Goal: Task Accomplishment & Management: Manage account settings

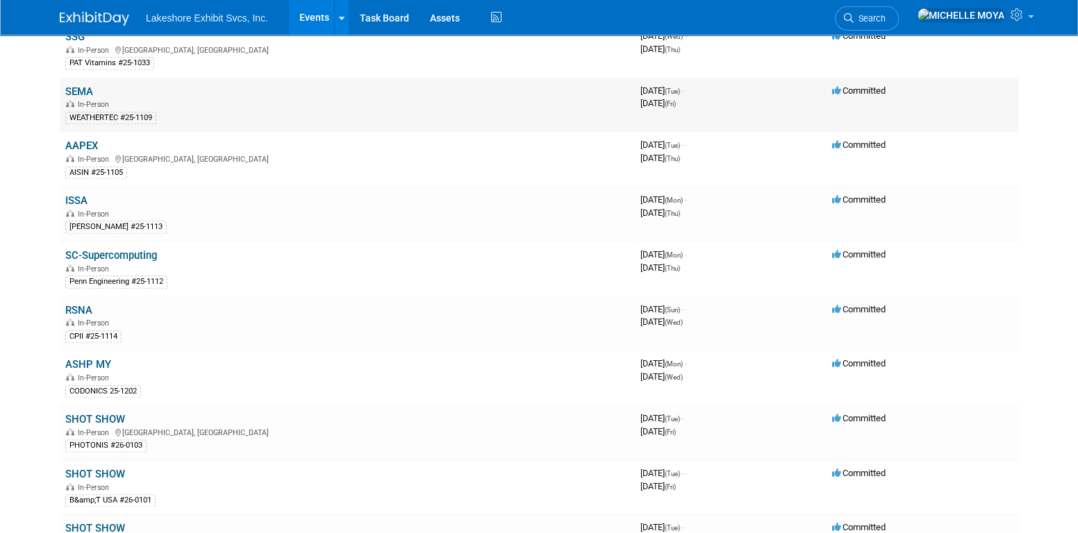
scroll to position [764, 0]
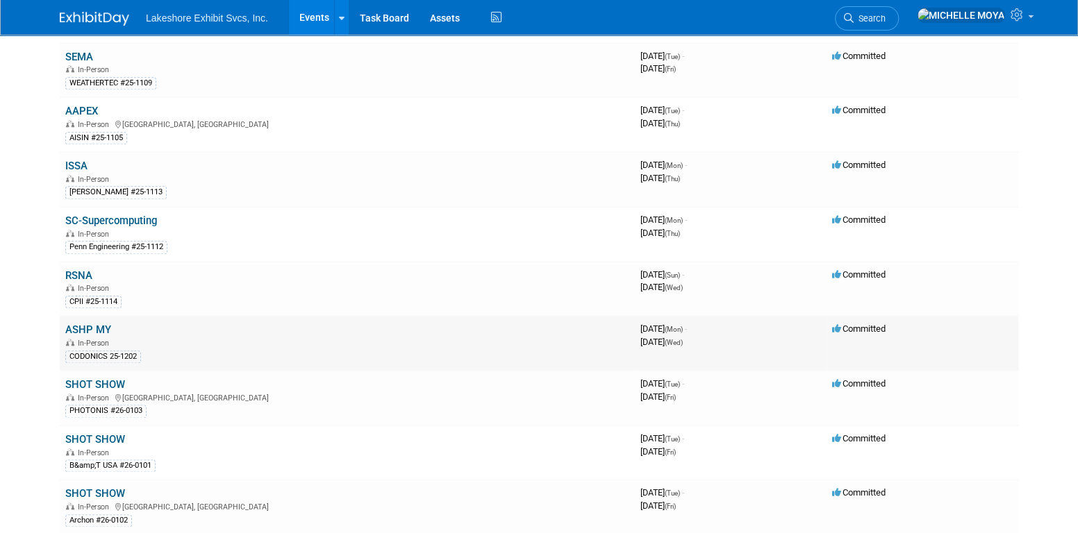
click at [107, 324] on link "ASHP MY" at bounding box center [88, 330] width 46 height 12
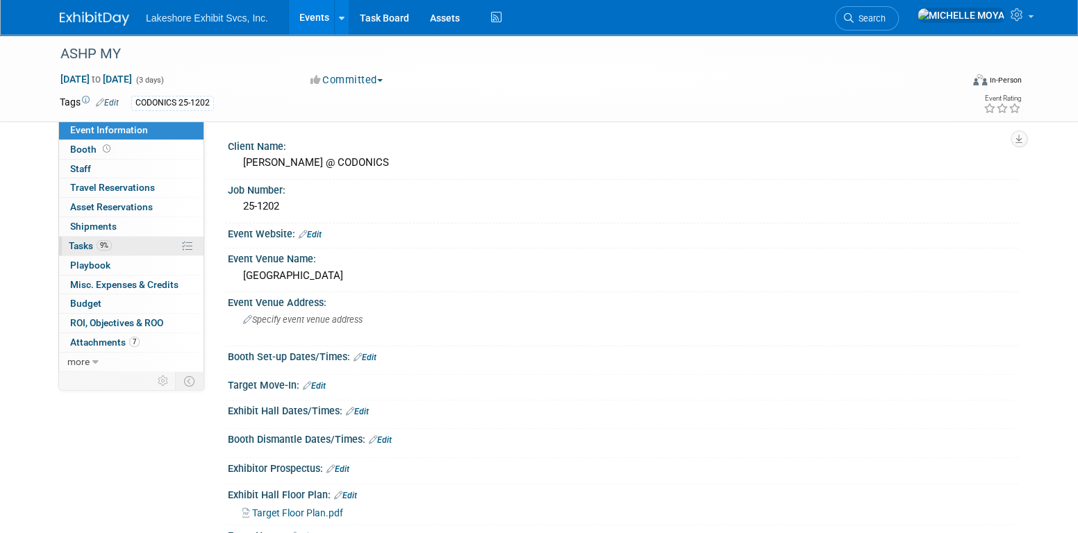
click at [126, 247] on link "9% Tasks 9%" at bounding box center [131, 246] width 144 height 19
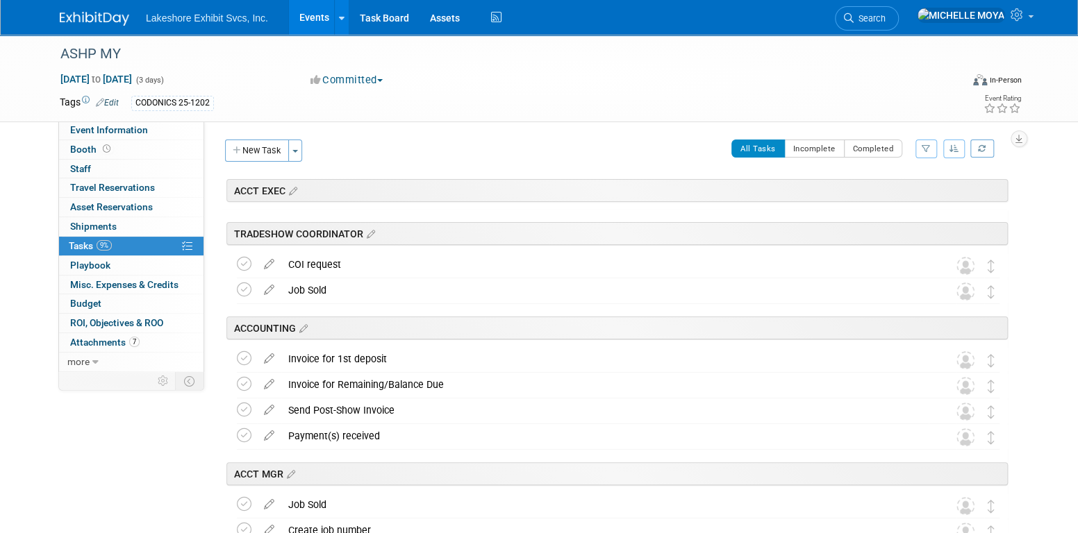
click at [924, 148] on icon "button" at bounding box center [925, 148] width 9 height 8
click at [903, 198] on select "-- Select Assignee -- All unassigned tasks Assigned to me [PERSON_NAME] [PERSON…" at bounding box center [868, 192] width 115 height 19
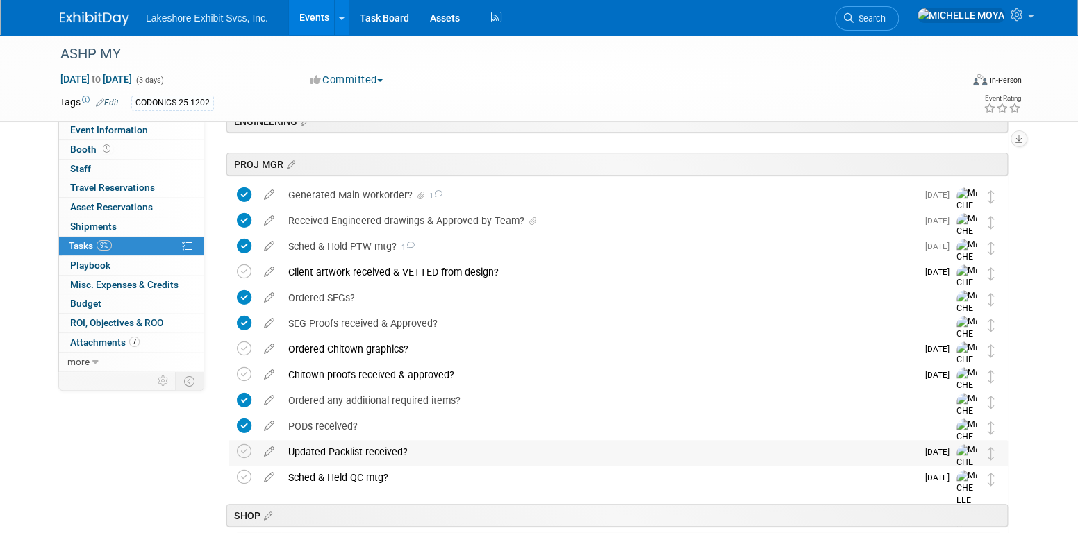
scroll to position [308, 0]
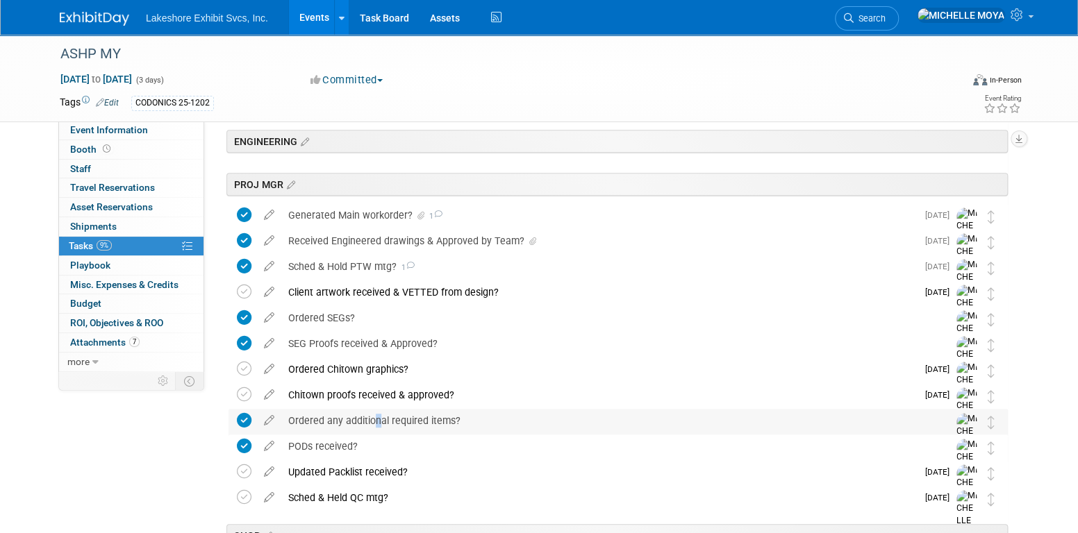
click at [371, 420] on div "Ordered any additional required items?" at bounding box center [604, 421] width 647 height 24
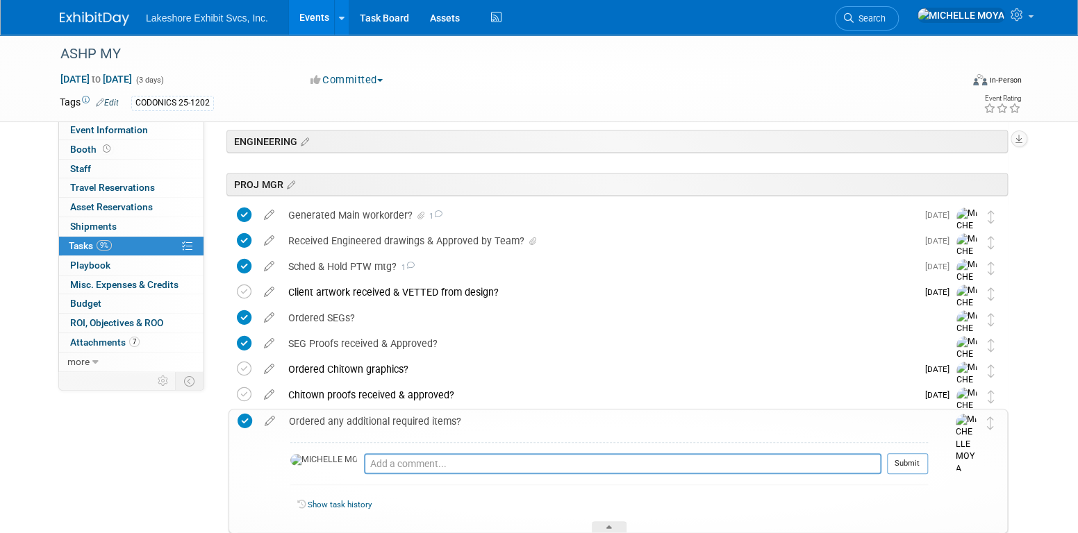
drag, startPoint x: 371, startPoint y: 420, endPoint x: 363, endPoint y: 421, distance: 7.8
click at [363, 421] on div "Ordered any additional required items?" at bounding box center [605, 422] width 646 height 24
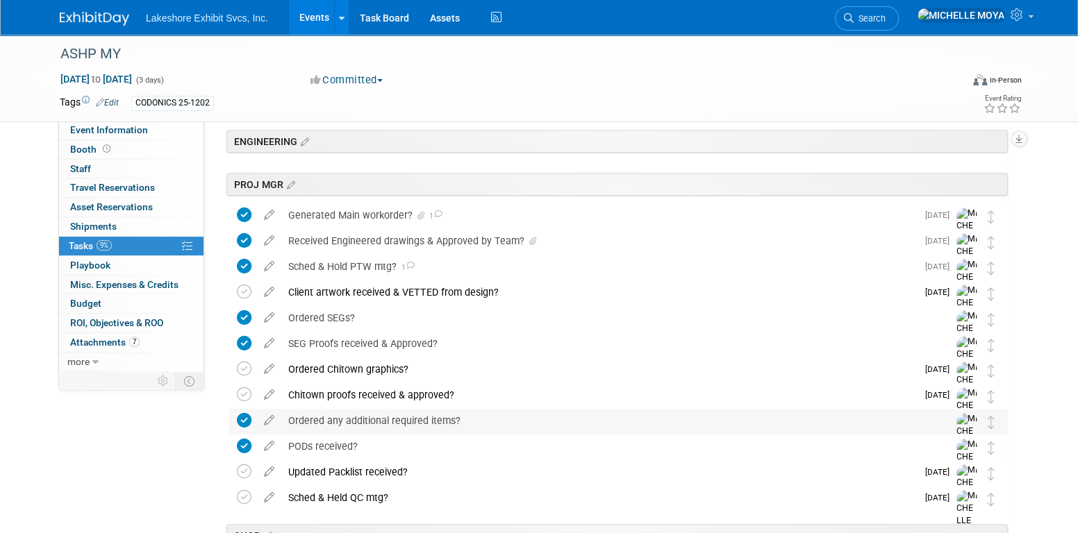
click at [369, 421] on div "Ordered any additional required items?" at bounding box center [604, 421] width 647 height 24
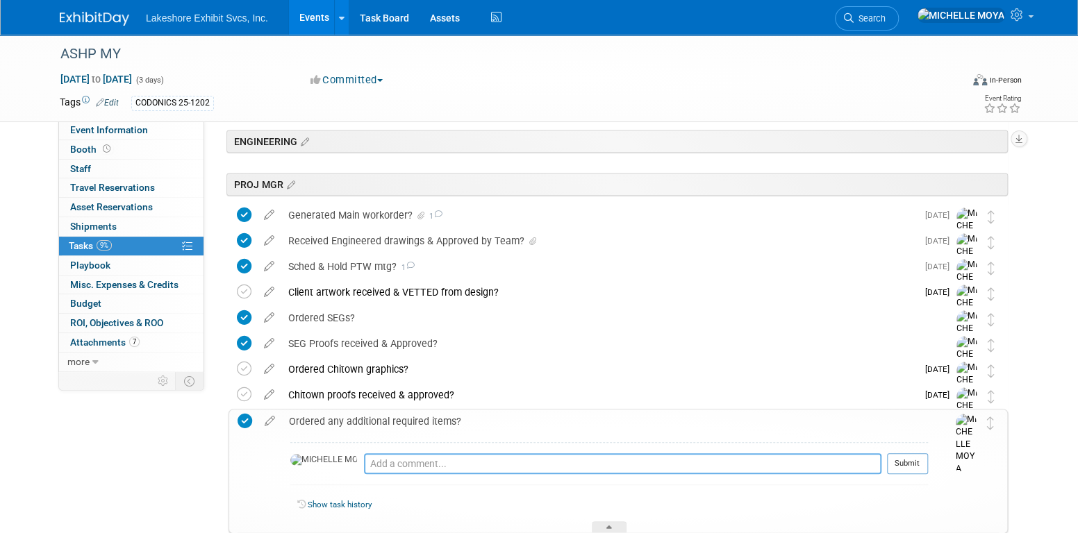
click at [376, 465] on textarea at bounding box center [622, 463] width 517 height 21
type textarea "9"
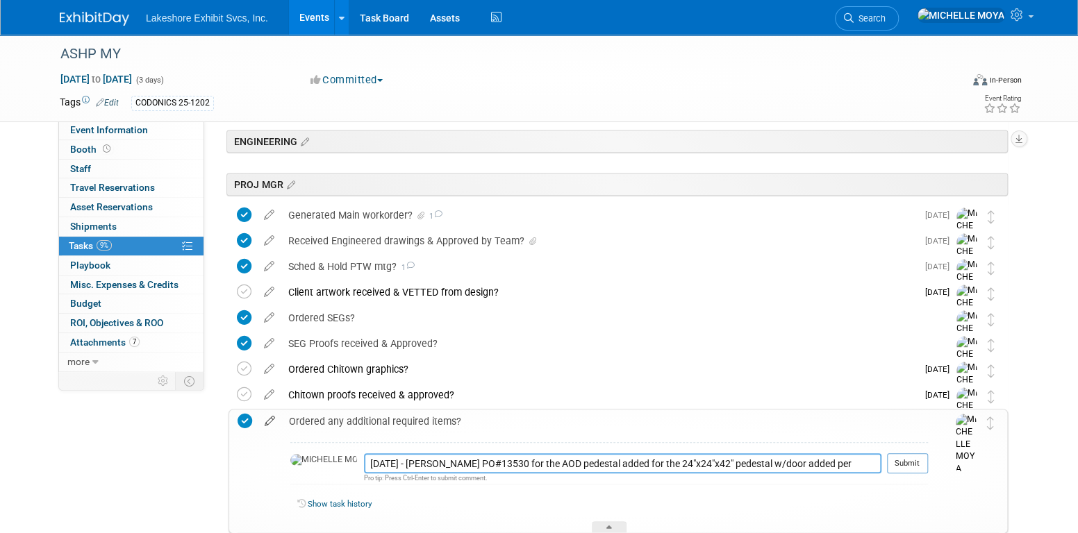
type textarea "[DATE] - [PERSON_NAME] PO#13530 for the AOD pedestal added for the 24"x24"x42" …"
click at [267, 417] on icon at bounding box center [270, 418] width 24 height 17
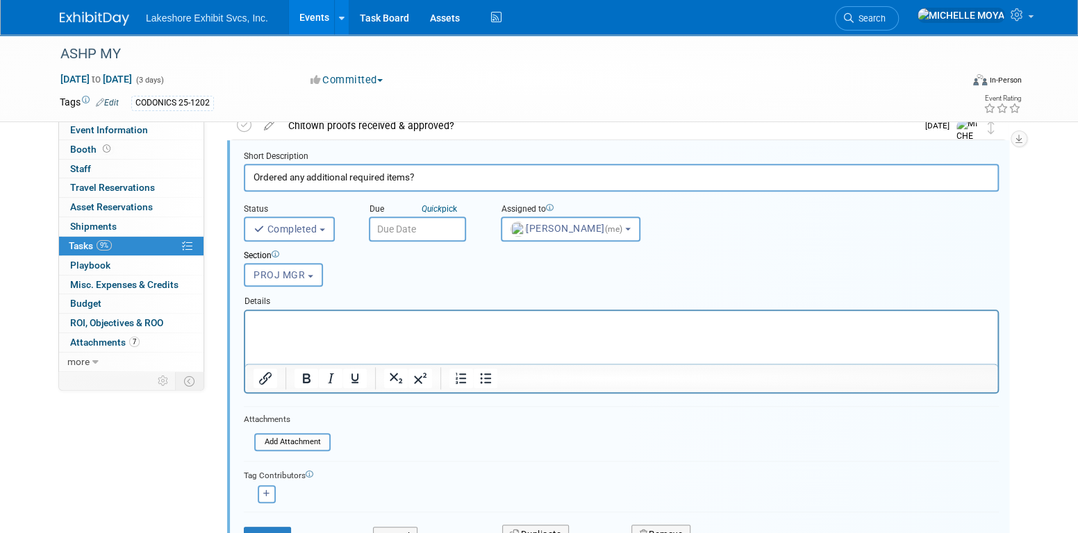
scroll to position [653, 0]
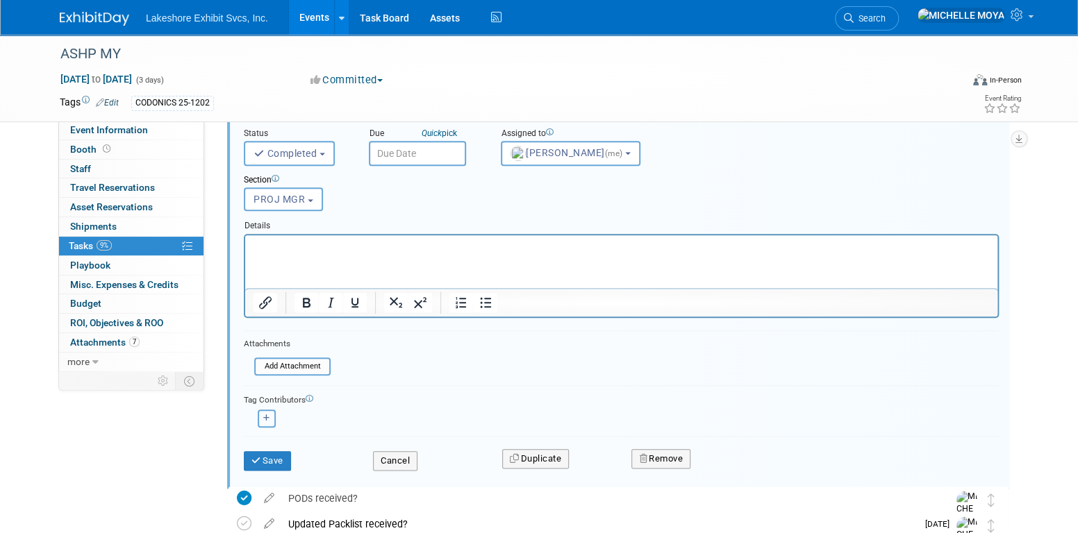
click at [270, 411] on button "button" at bounding box center [267, 419] width 18 height 18
select select
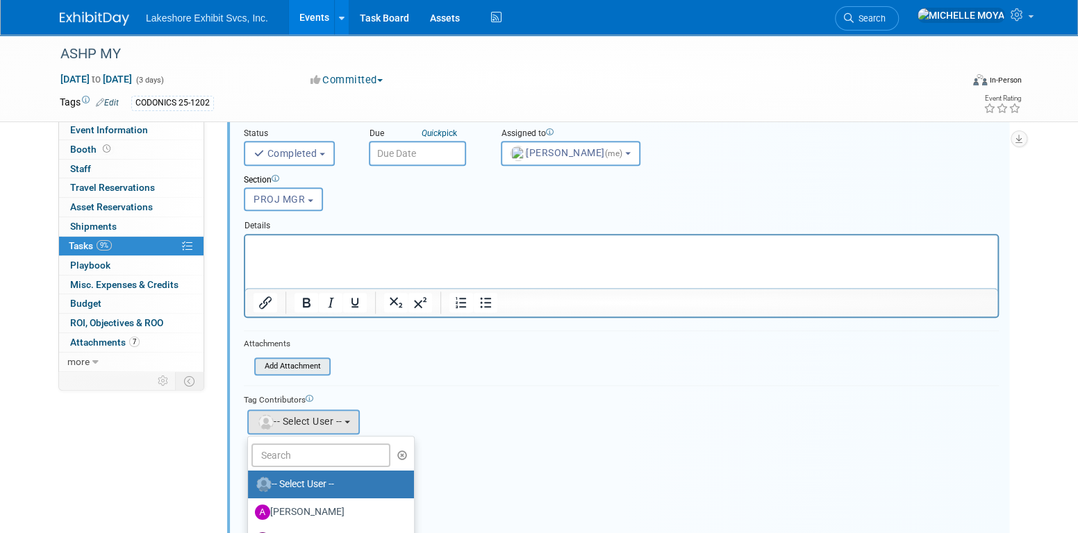
click at [278, 365] on input "file" at bounding box center [258, 366] width 142 height 15
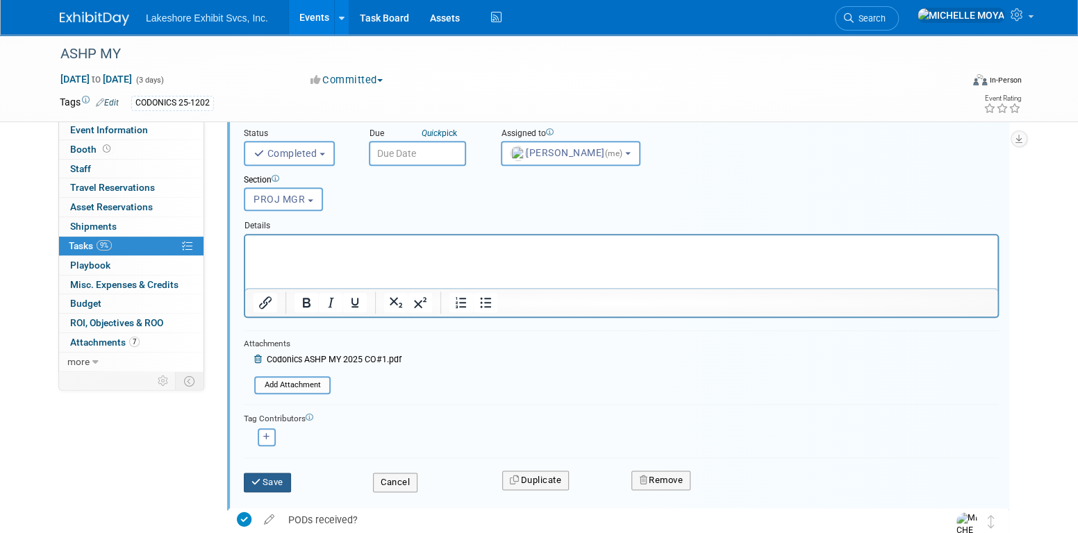
drag, startPoint x: 278, startPoint y: 474, endPoint x: 282, endPoint y: 468, distance: 7.1
click at [279, 473] on button "Save" at bounding box center [267, 482] width 47 height 19
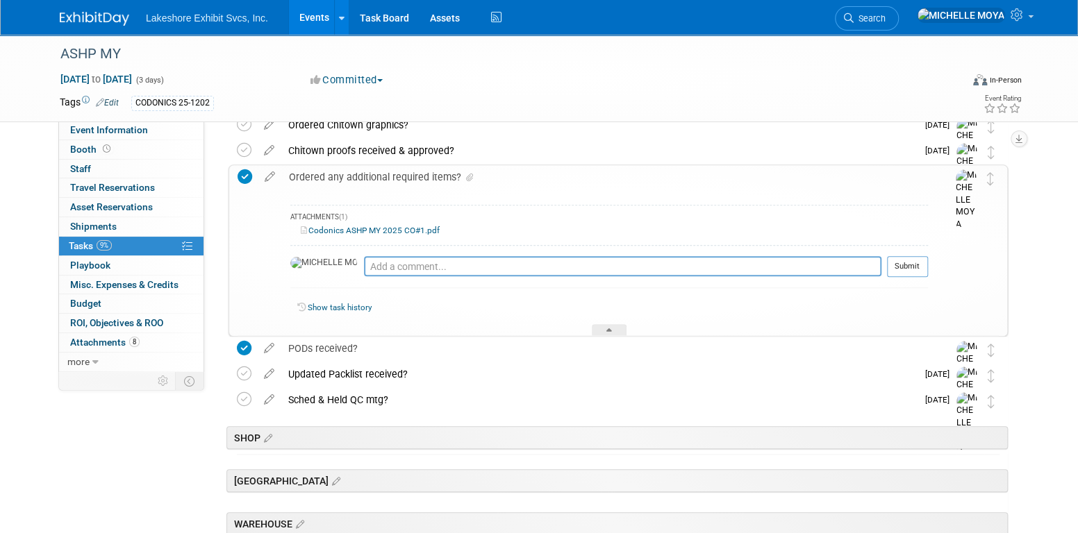
scroll to position [514, 0]
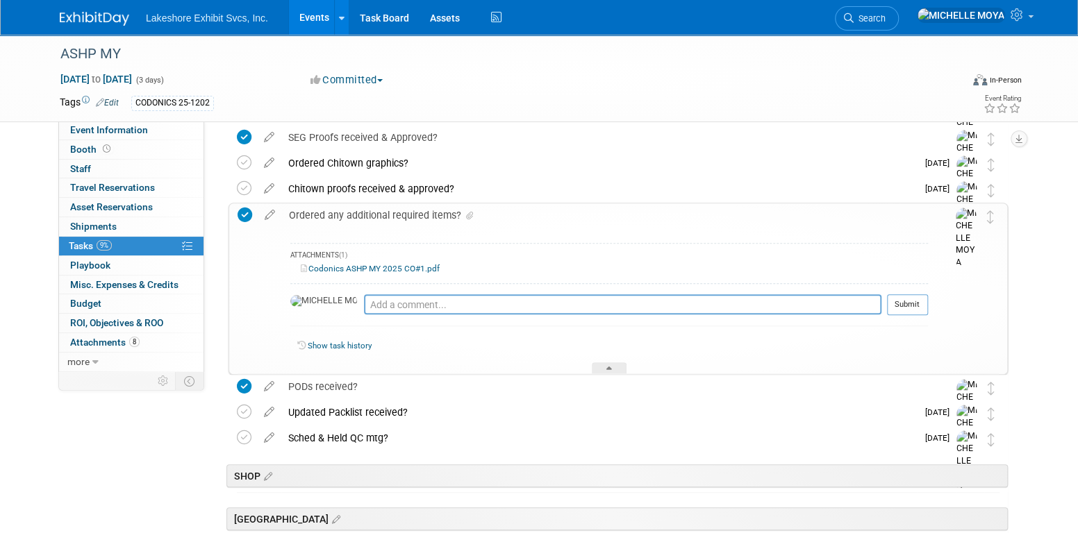
click at [362, 267] on link "Codonics ASHP MY 2025 CO#1.pdf" at bounding box center [370, 269] width 139 height 10
